Goal: Task Accomplishment & Management: Complete application form

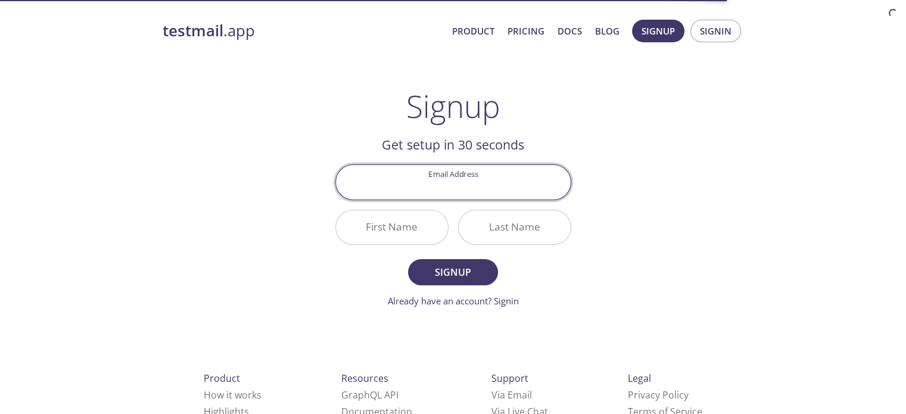
click at [472, 189] on input "Email Address" at bounding box center [453, 182] width 235 height 34
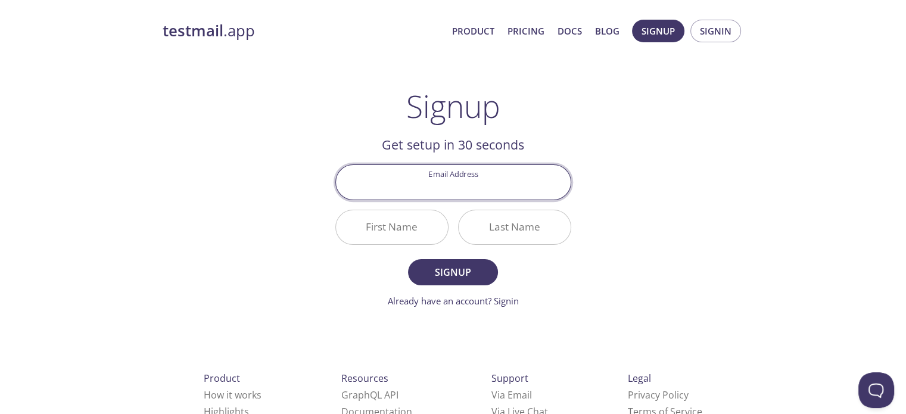
type input "[EMAIL_ADDRESS][DOMAIN_NAME]"
click at [412, 231] on input "First Name" at bounding box center [392, 227] width 112 height 34
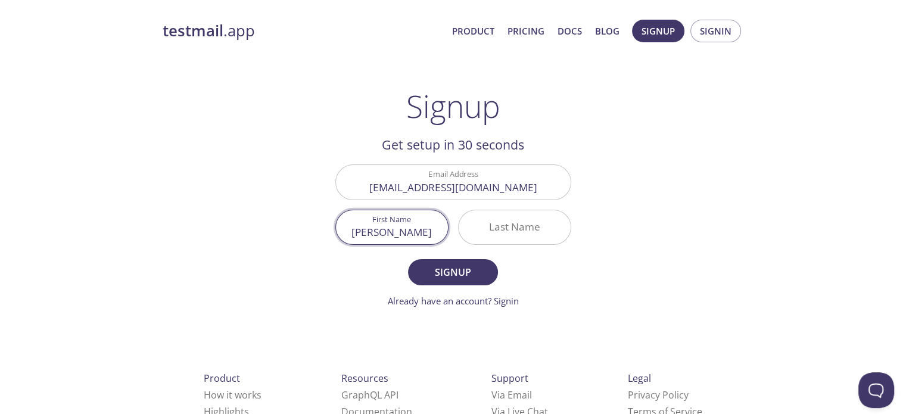
type input "[PERSON_NAME]"
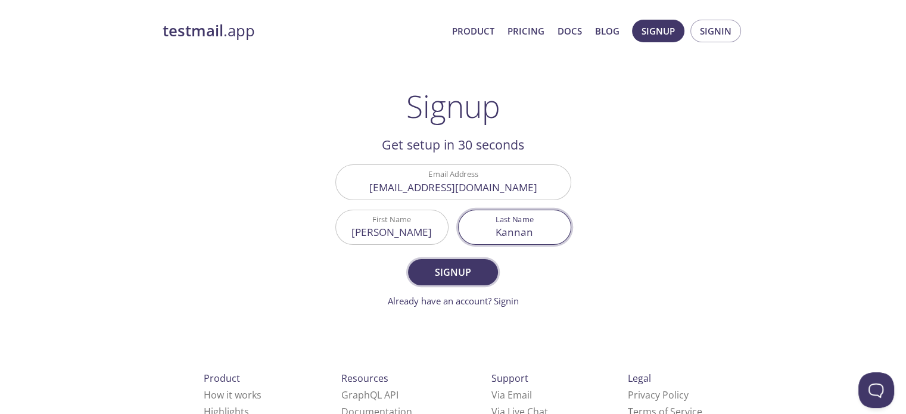
type input "Kannan"
click at [450, 266] on span "Signup" at bounding box center [452, 272] width 63 height 17
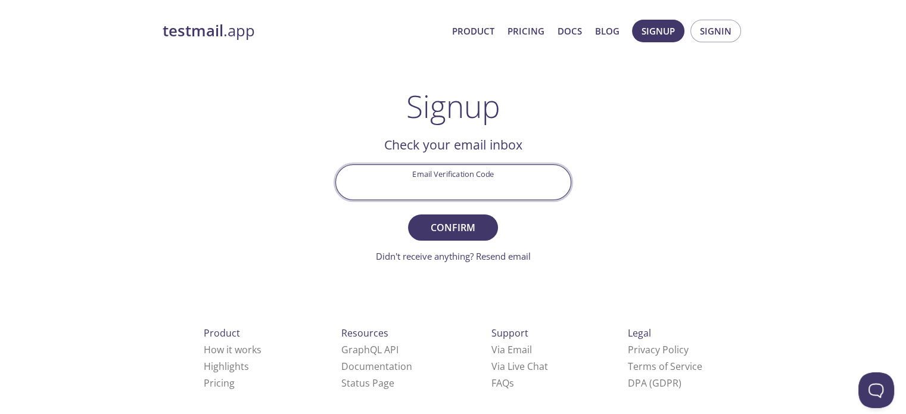
click at [455, 171] on input "Email Verification Code" at bounding box center [453, 182] width 235 height 34
paste input "ZU33X8H"
type input "ZU33X8H"
click at [465, 231] on span "Confirm" at bounding box center [452, 227] width 63 height 17
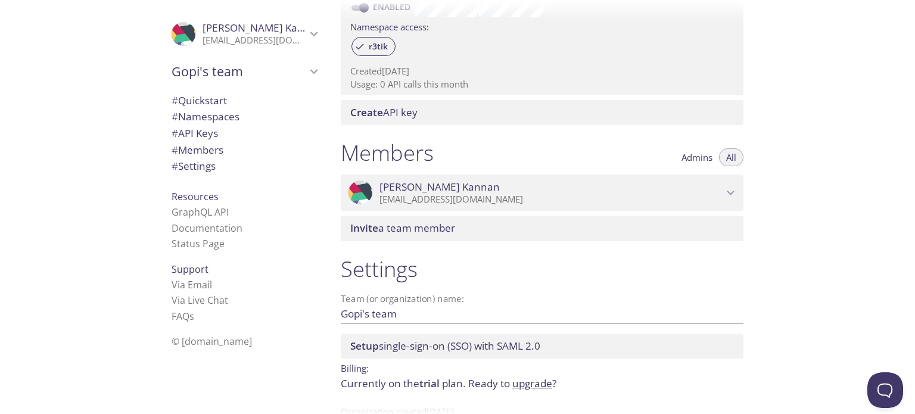
scroll to position [99, 0]
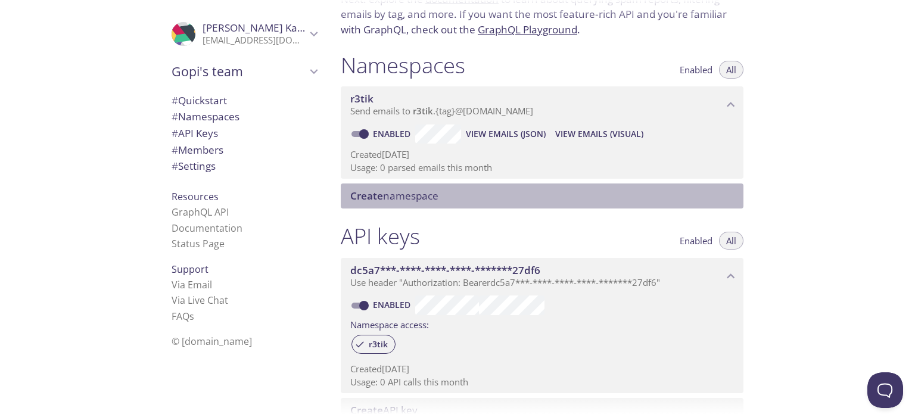
click at [453, 197] on span "Create namespace" at bounding box center [544, 195] width 388 height 13
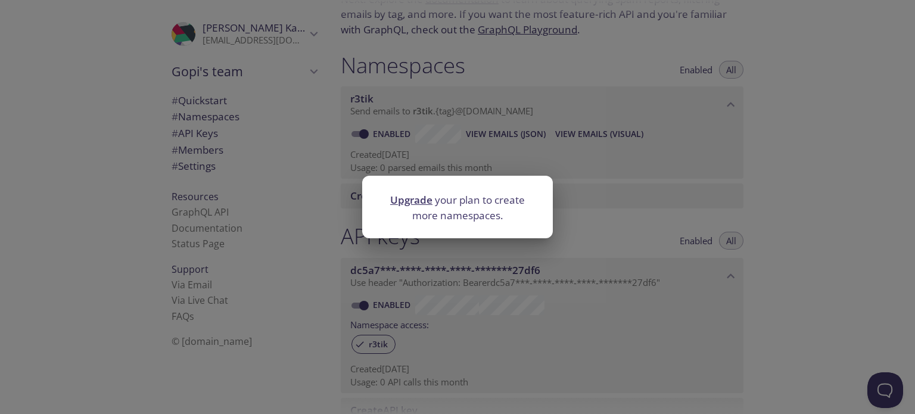
click at [486, 150] on div "Upgrade your plan to create more namespaces." at bounding box center [457, 207] width 915 height 414
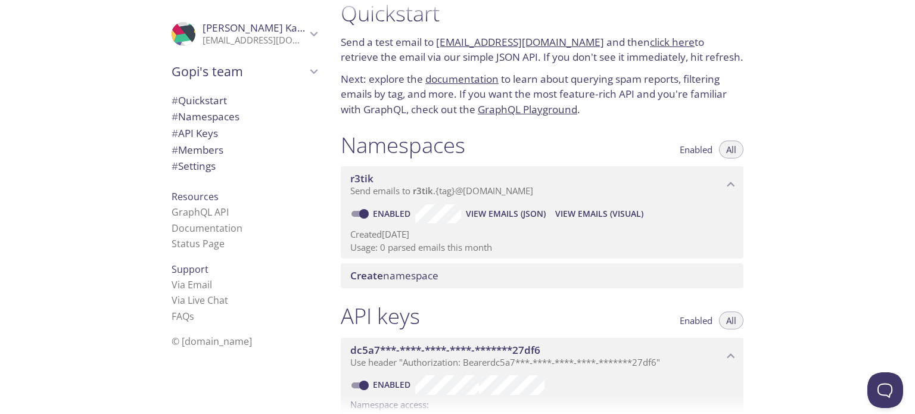
scroll to position [0, 0]
